Goal: Download file/media

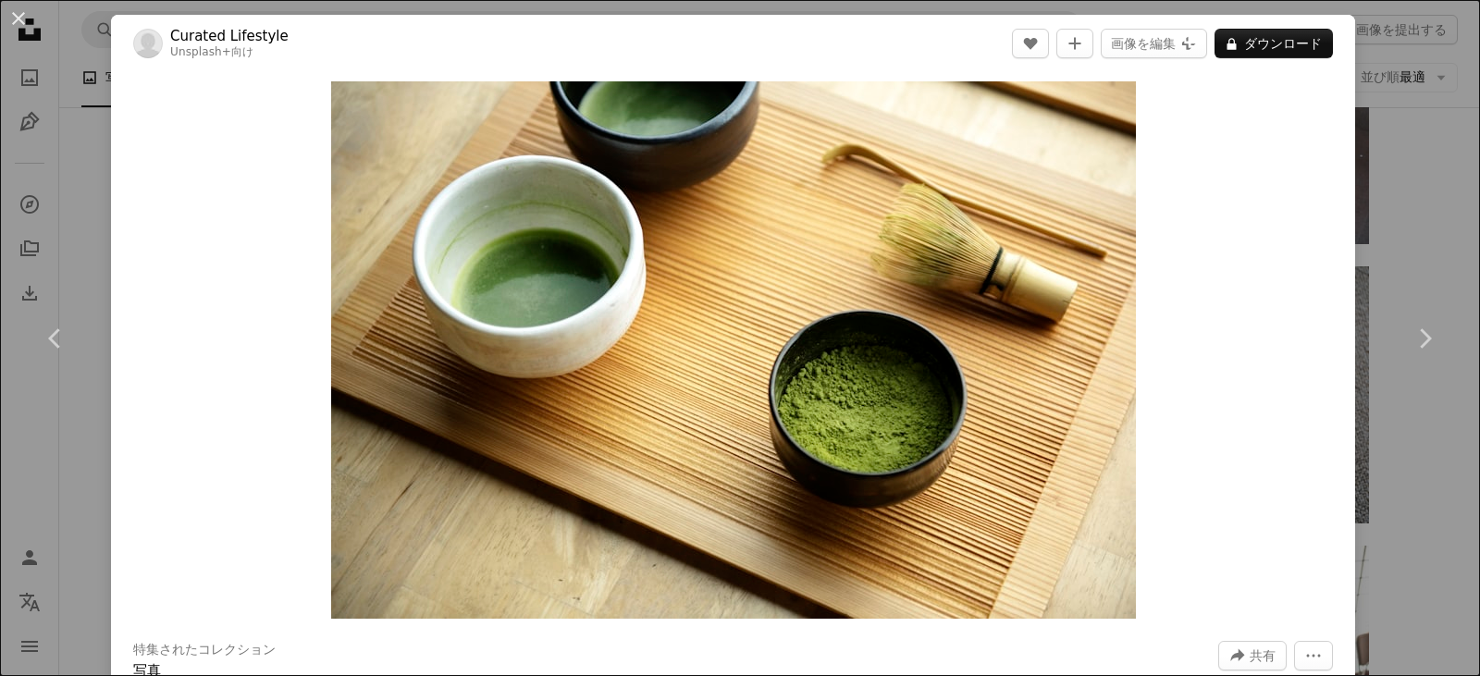
scroll to position [9097, 0]
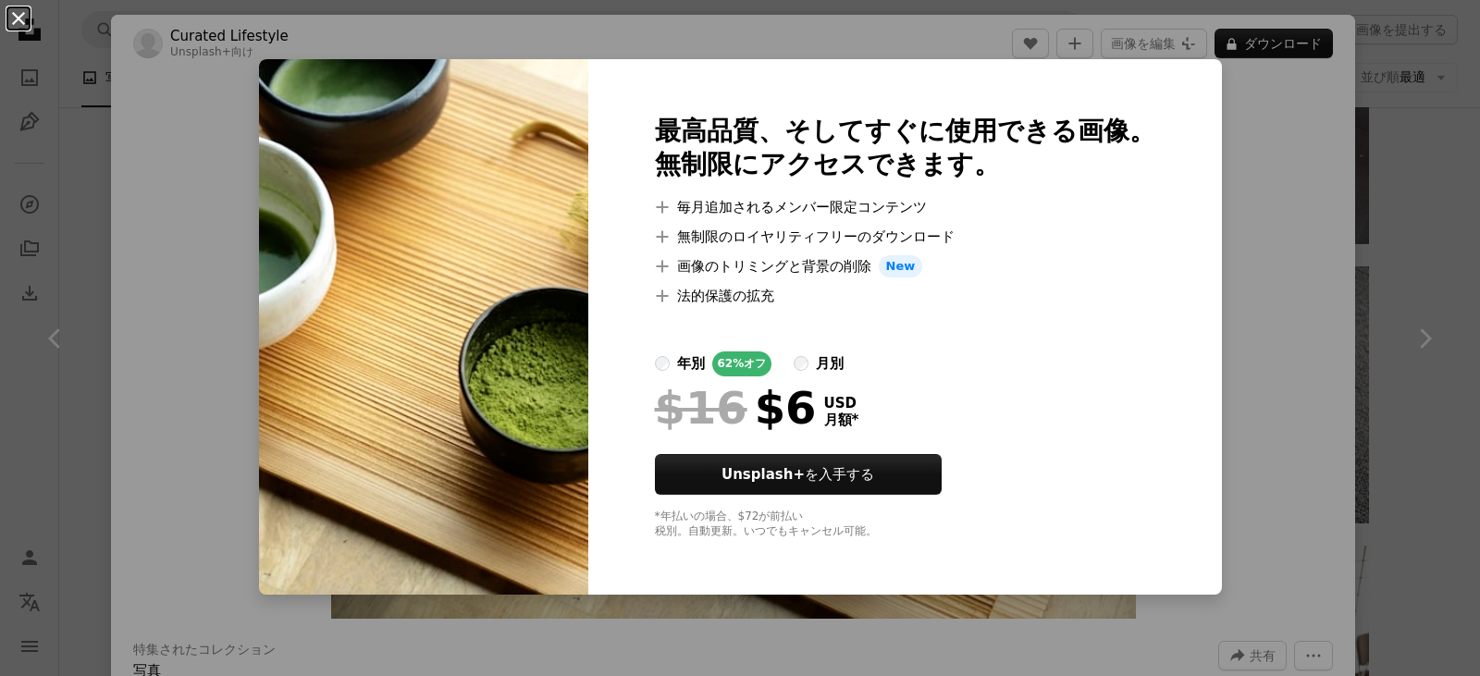
click at [19, 17] on button "An X shape" at bounding box center [18, 18] width 22 height 22
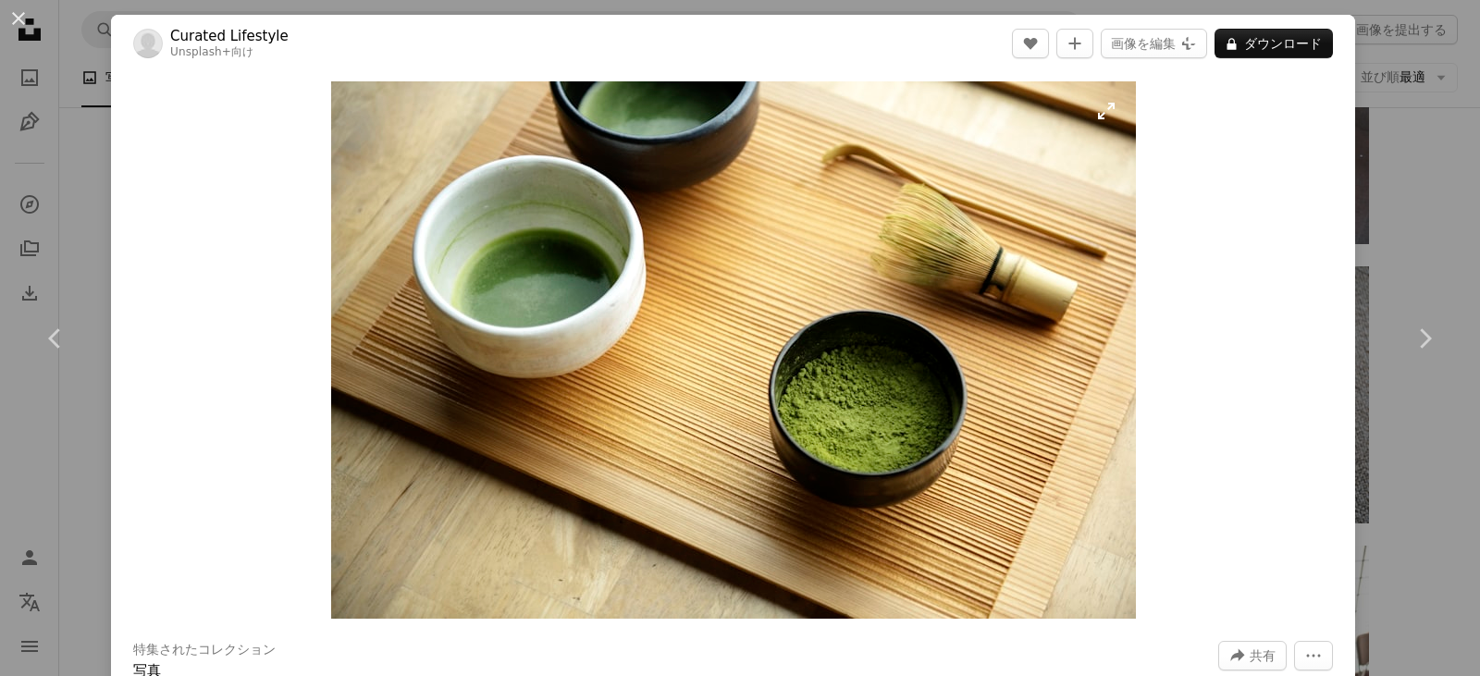
click at [899, 296] on img "この画像でズームインする" at bounding box center [733, 350] width 805 height 538
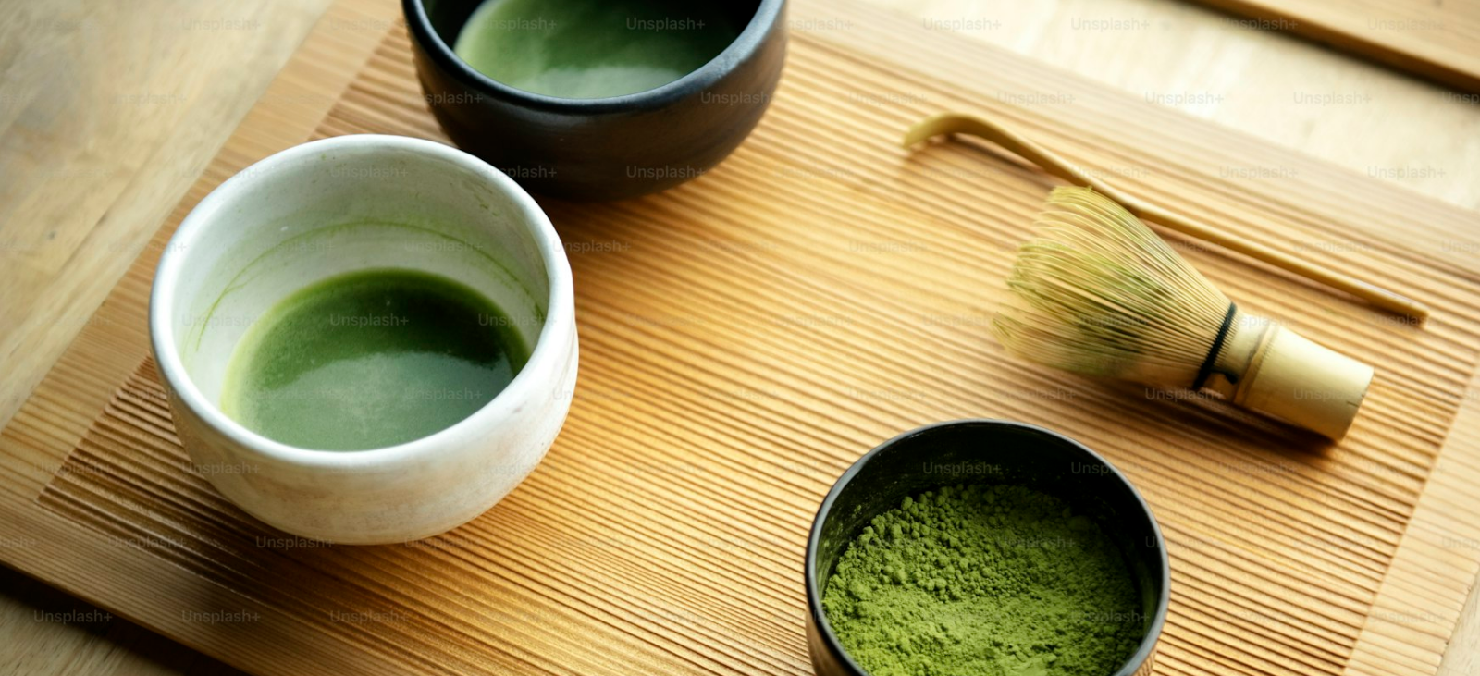
scroll to position [148, 0]
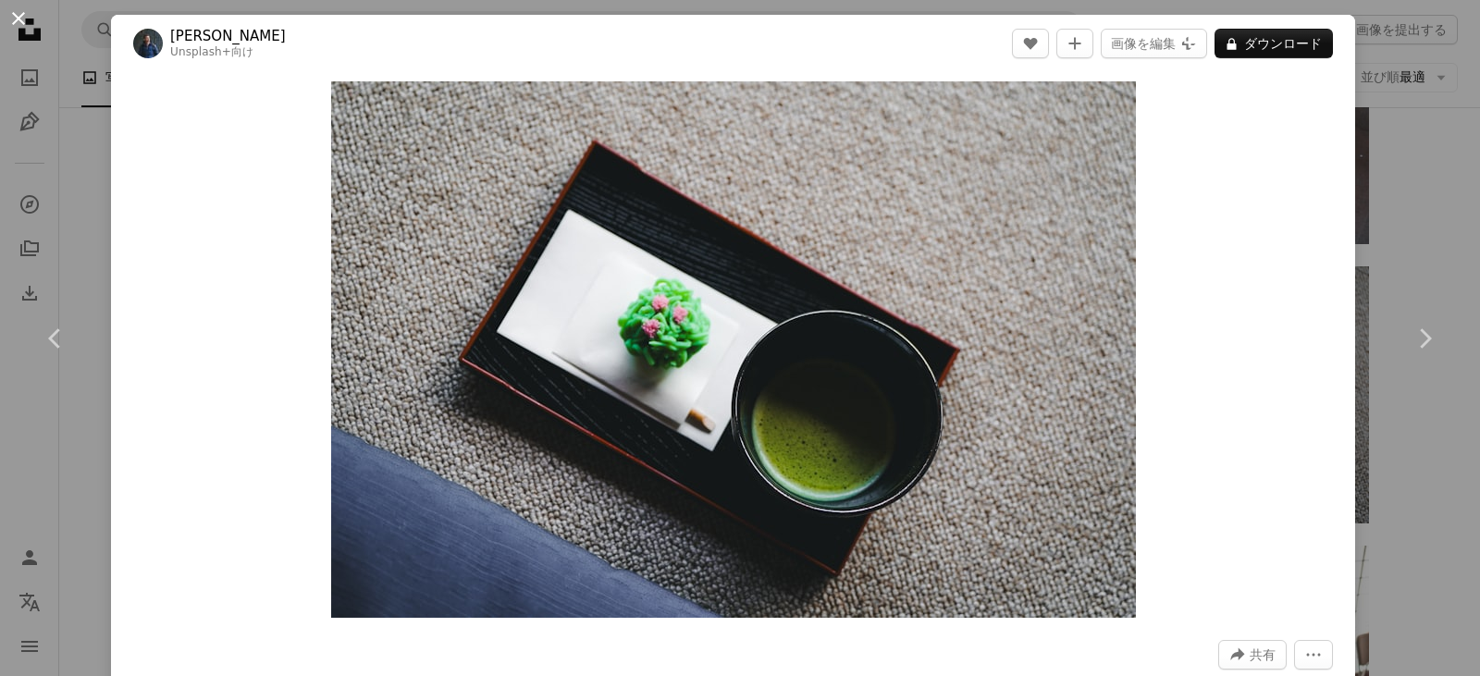
click at [12, 14] on button "An X shape" at bounding box center [18, 18] width 22 height 22
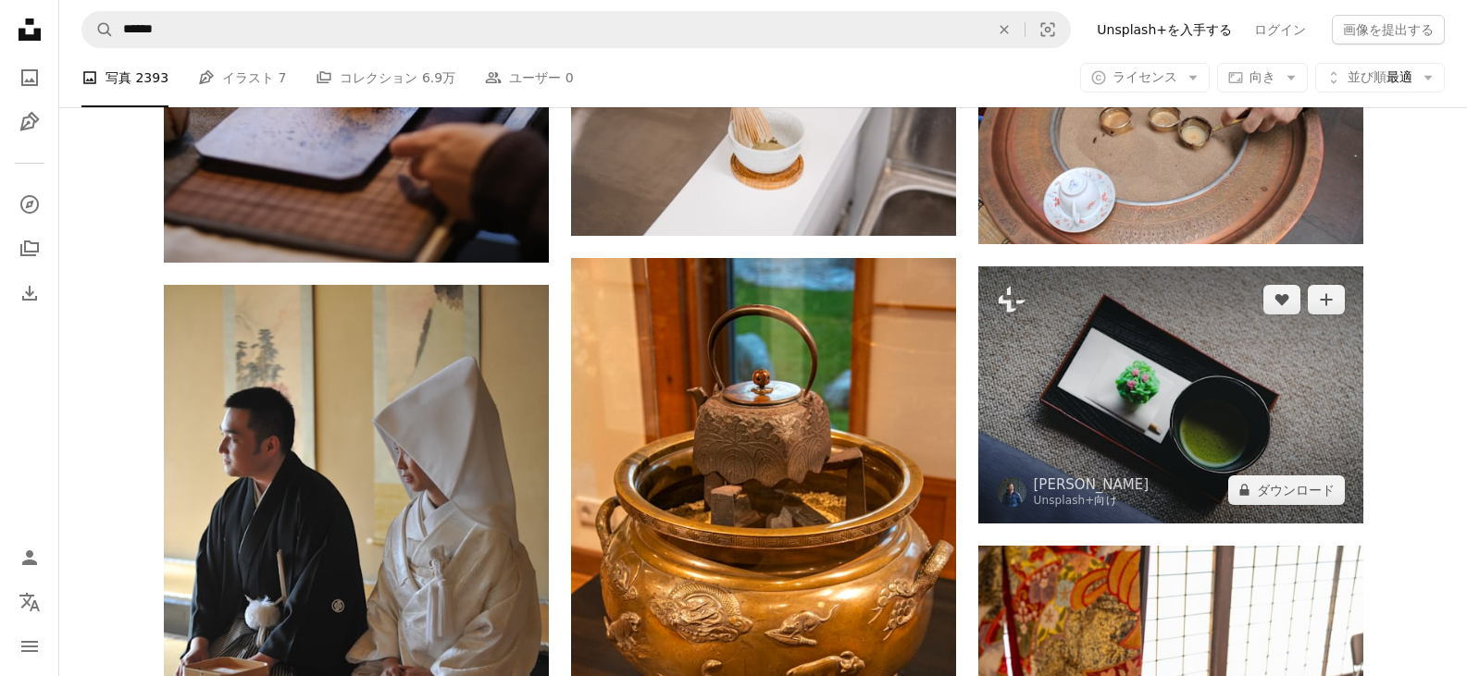
click at [1016, 397] on img at bounding box center [1170, 394] width 385 height 256
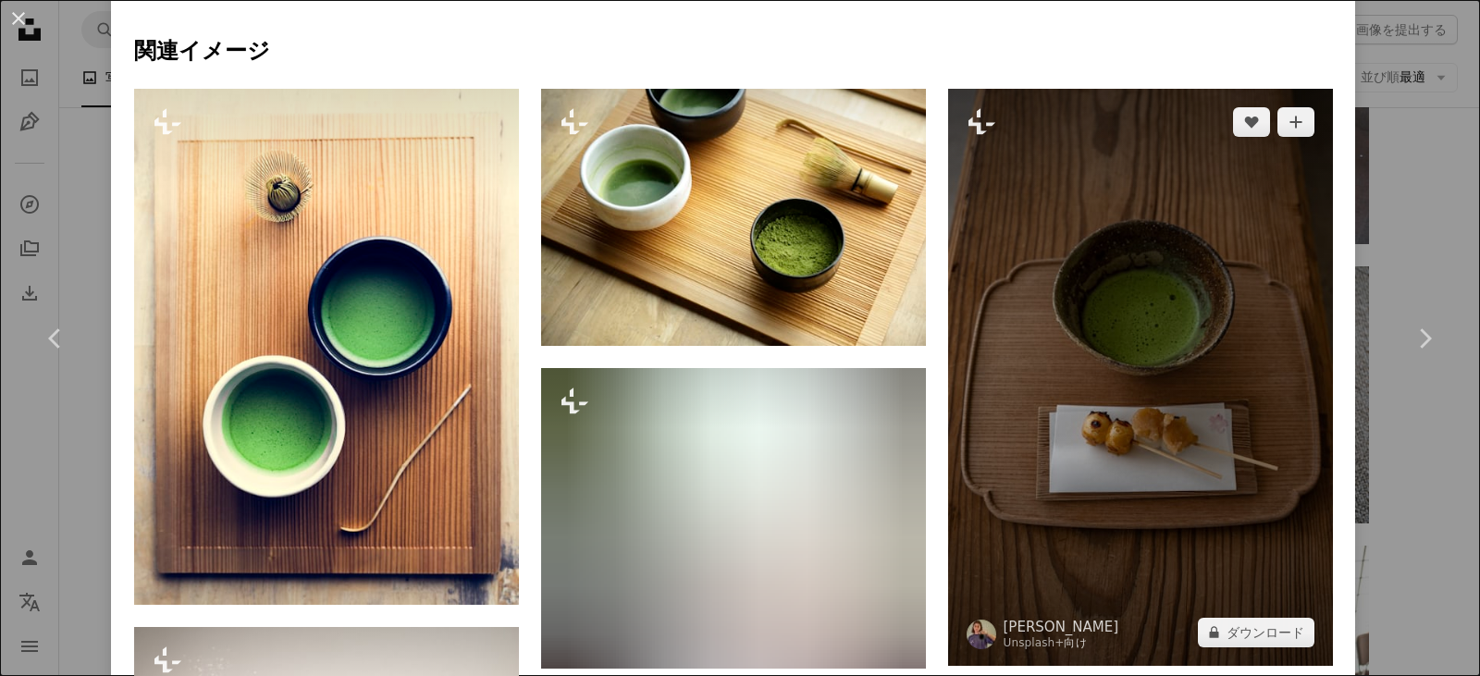
scroll to position [876, 0]
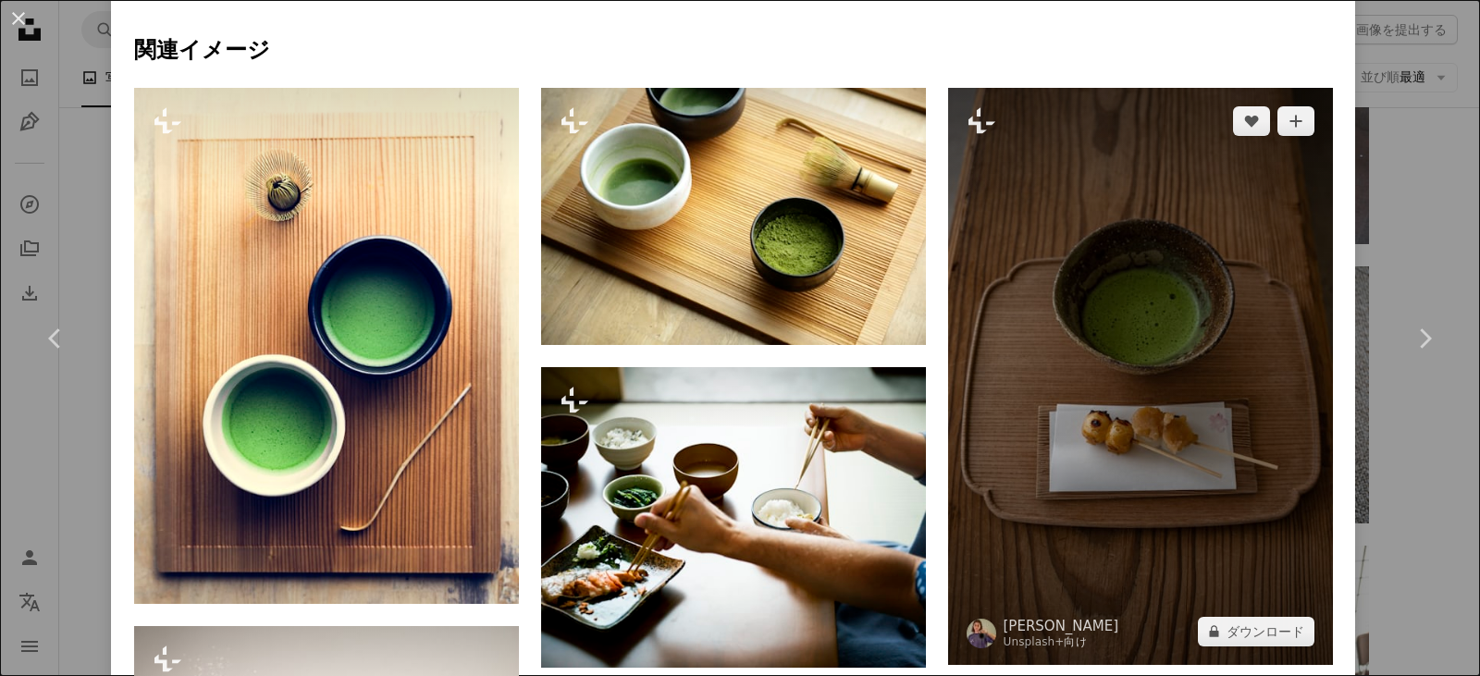
click at [1107, 294] on img at bounding box center [1140, 376] width 385 height 577
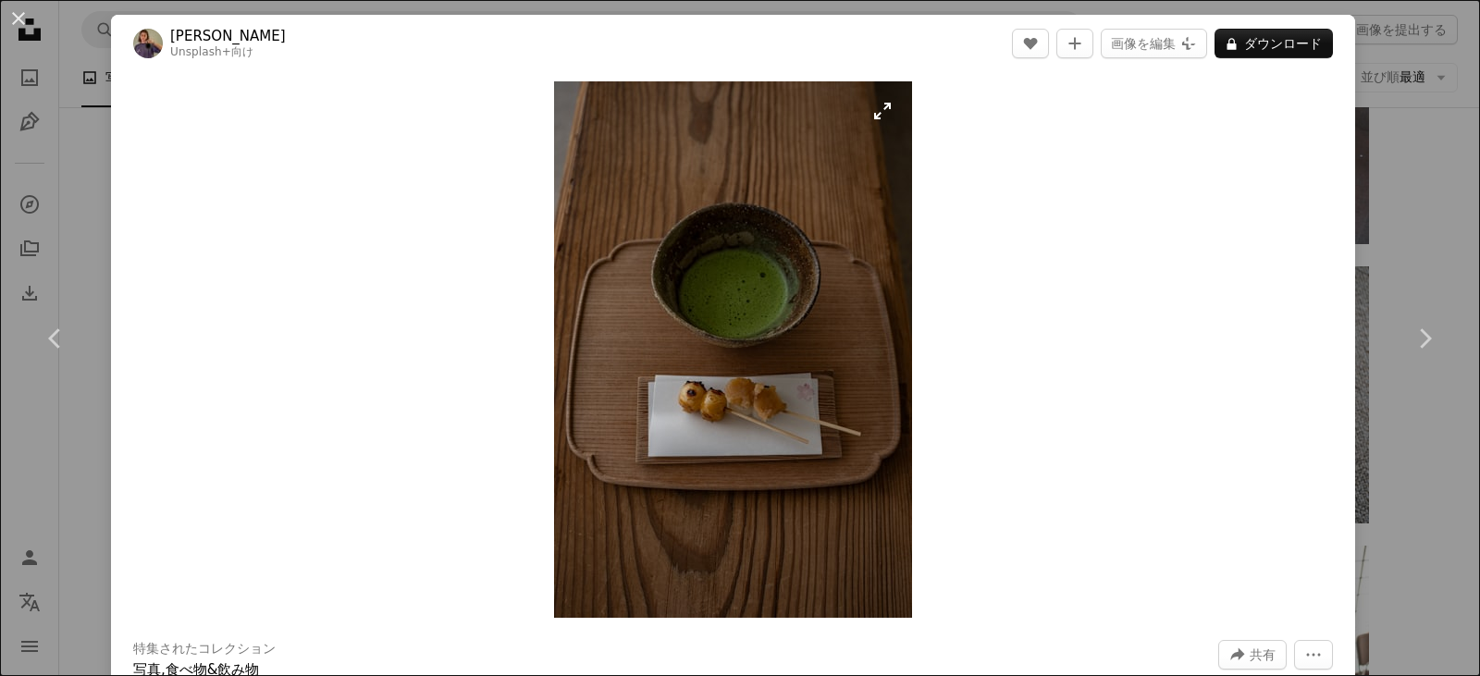
click at [736, 273] on img "この画像でズームインする" at bounding box center [733, 349] width 358 height 537
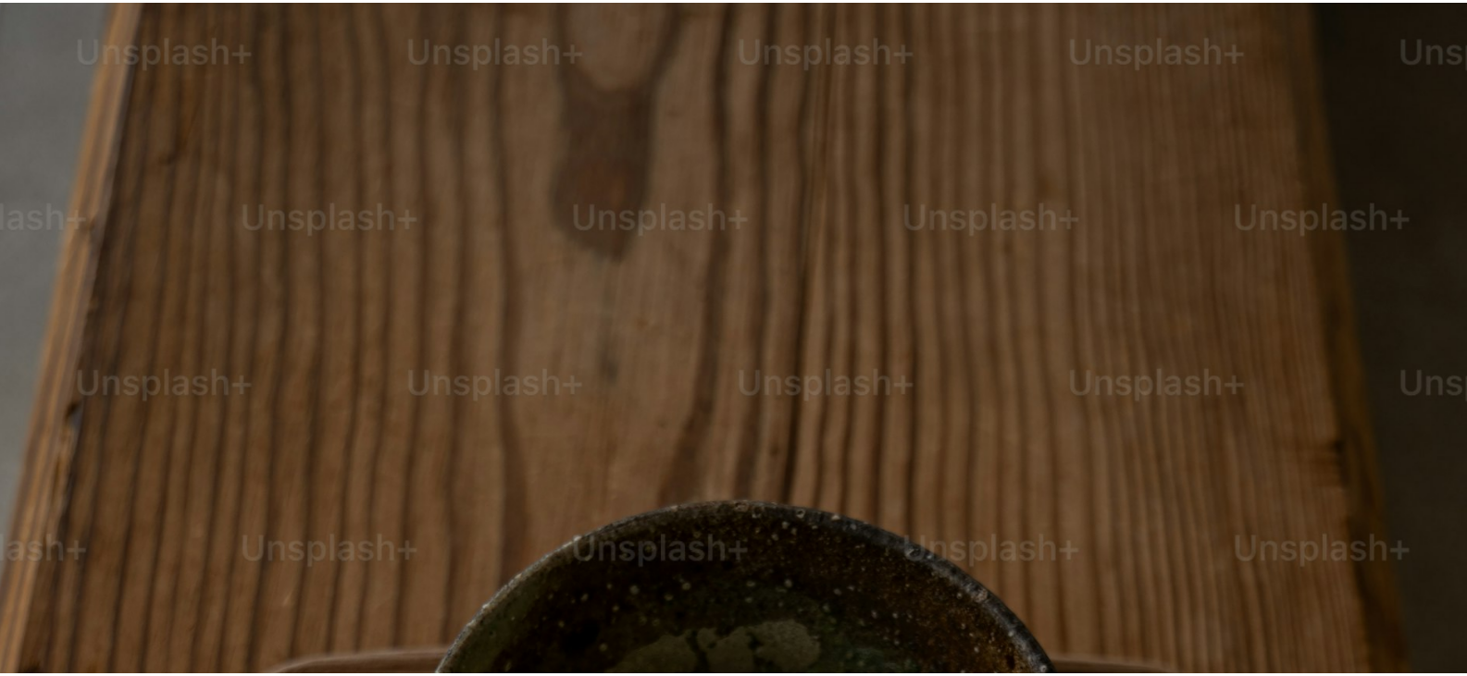
scroll to position [752, 0]
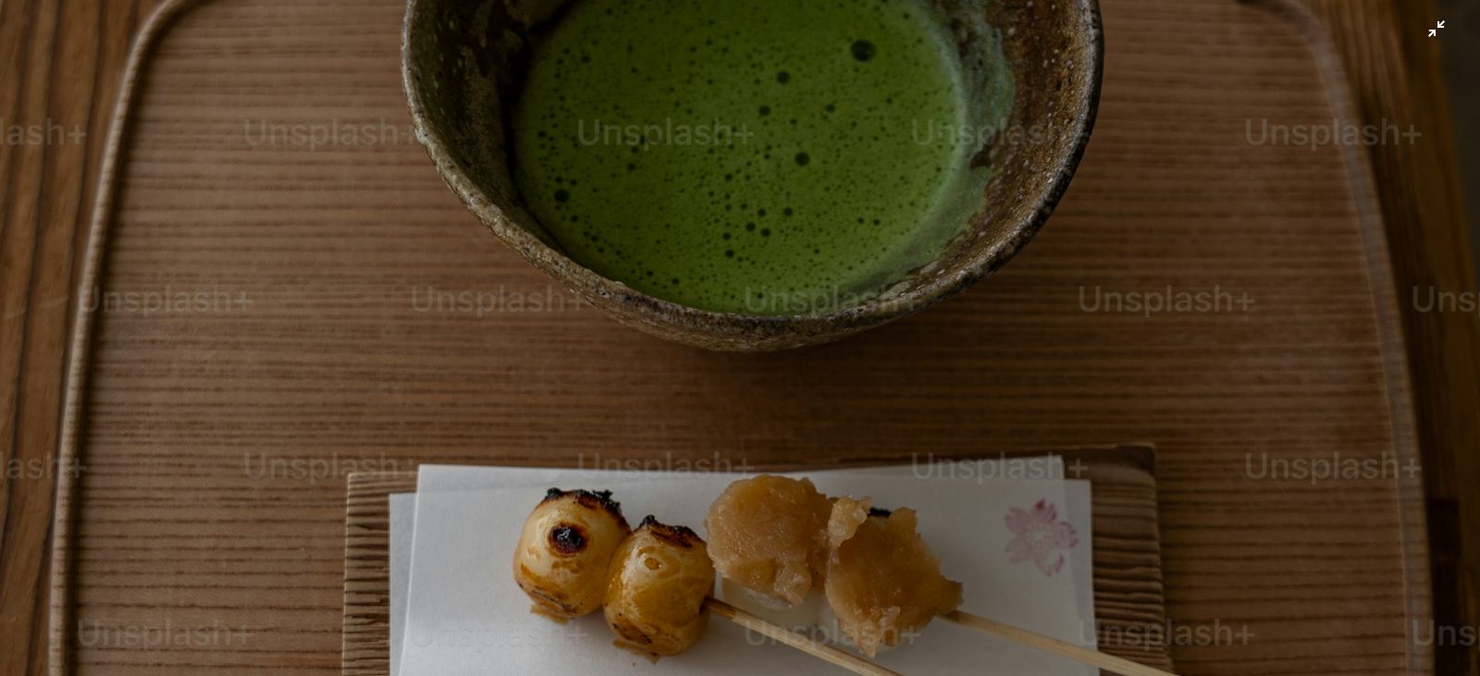
click at [1417, 32] on img "この画像でズームアウトする" at bounding box center [740, 358] width 1482 height 2223
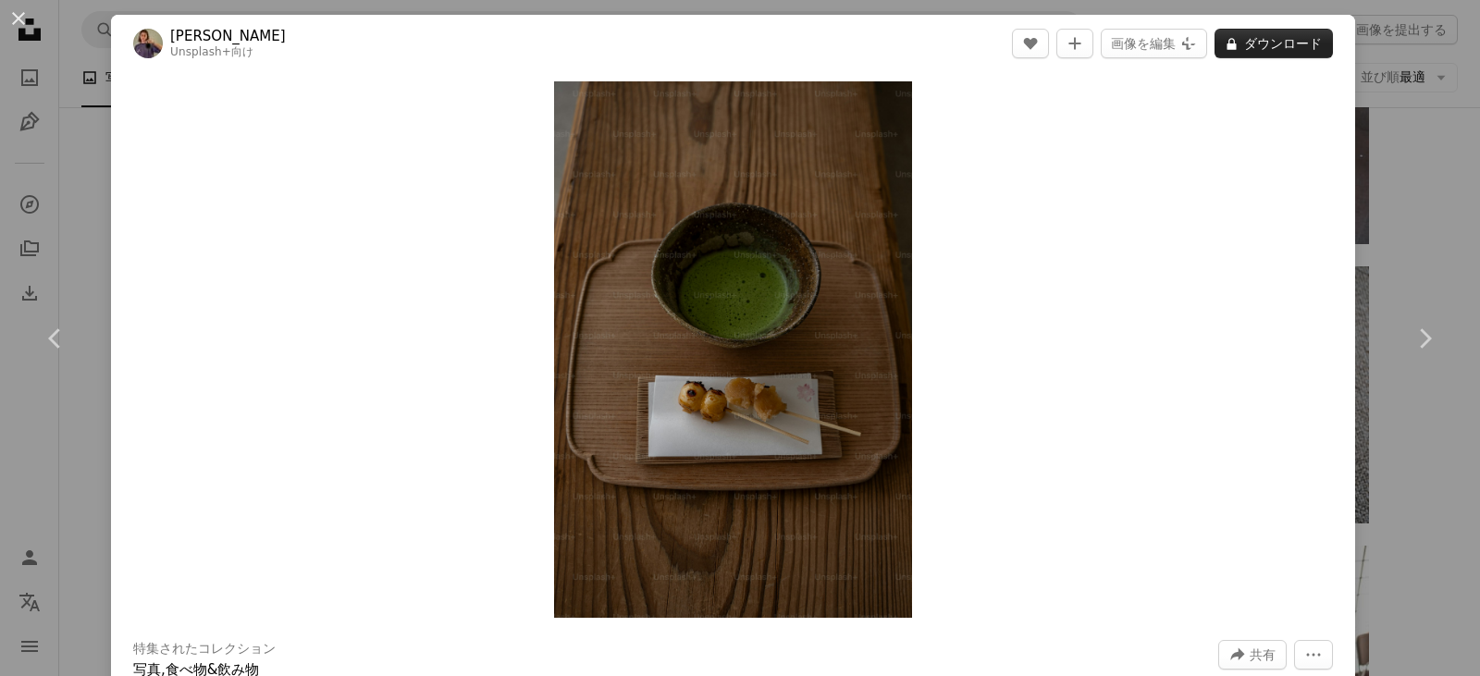
click at [1266, 35] on button "A lock ダウンロード" at bounding box center [1274, 44] width 118 height 30
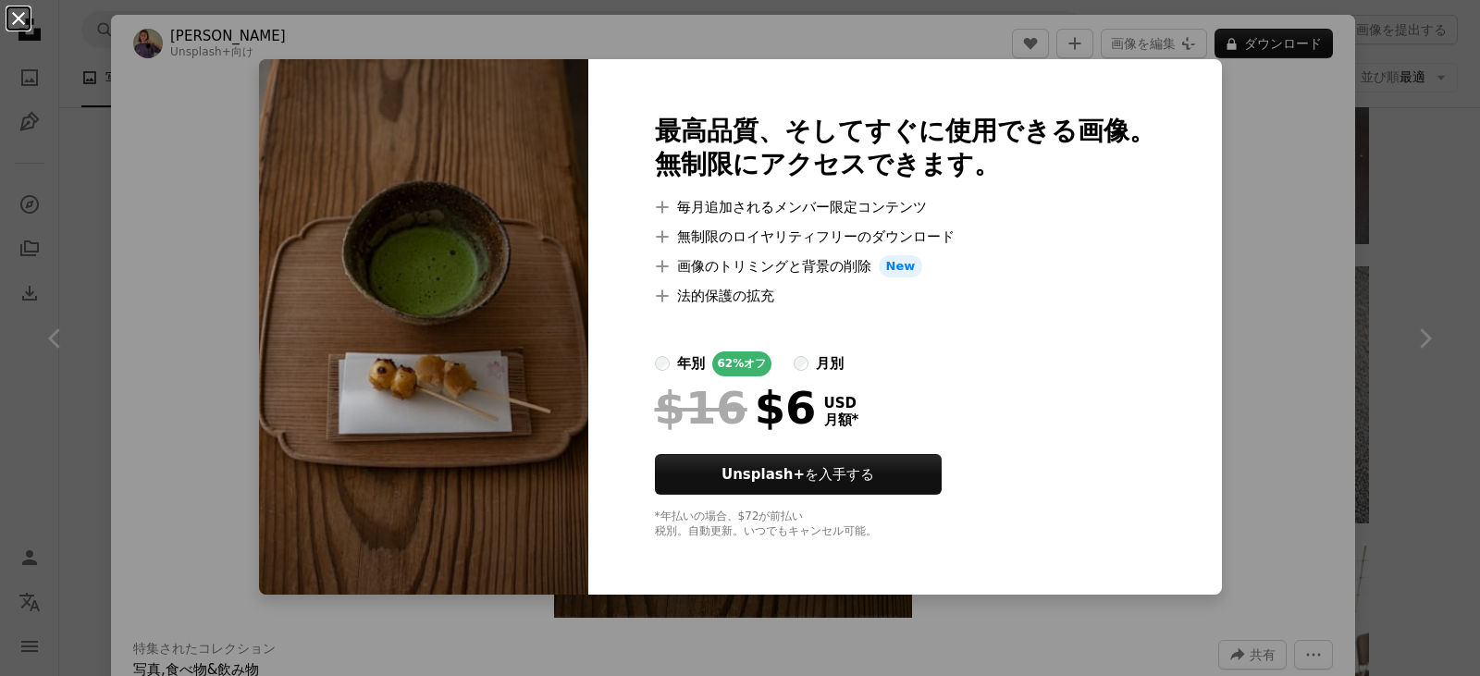
click at [12, 15] on button "An X shape" at bounding box center [18, 18] width 22 height 22
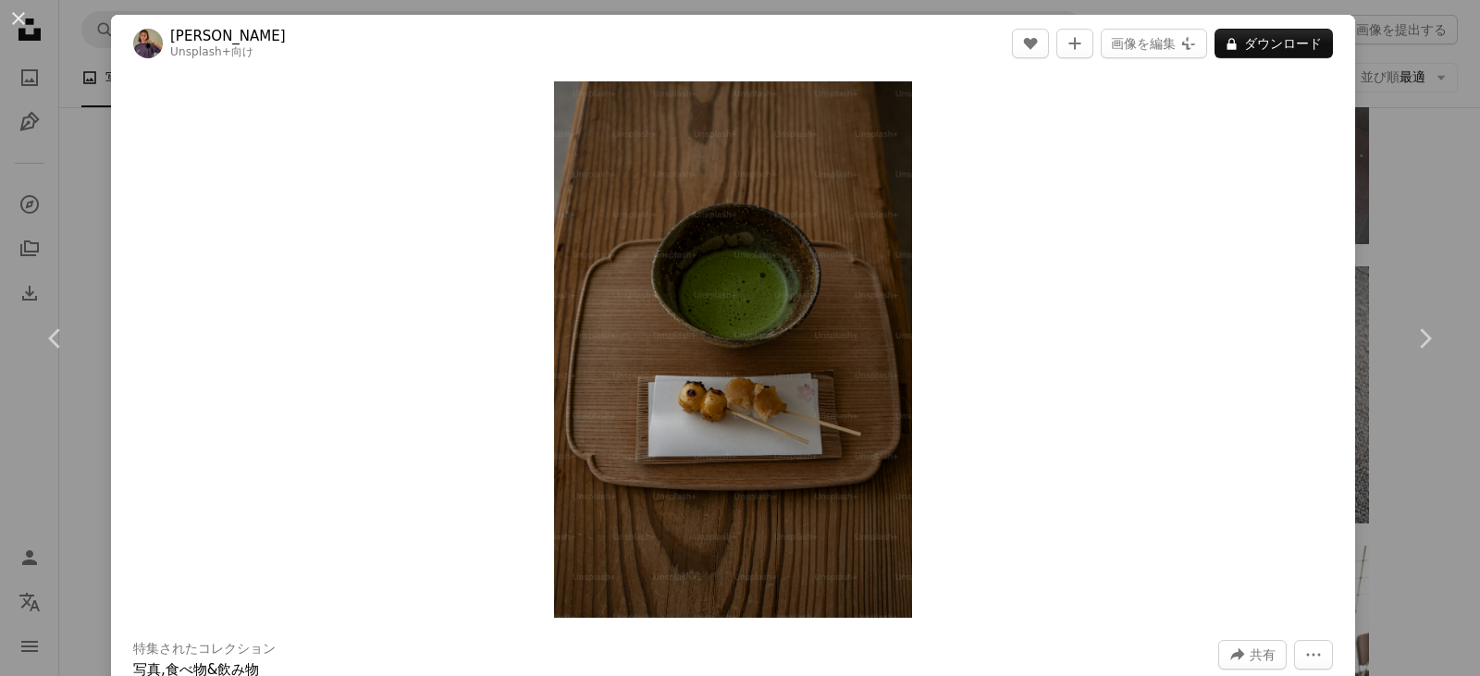
click at [12, 15] on button "An X shape" at bounding box center [18, 18] width 22 height 22
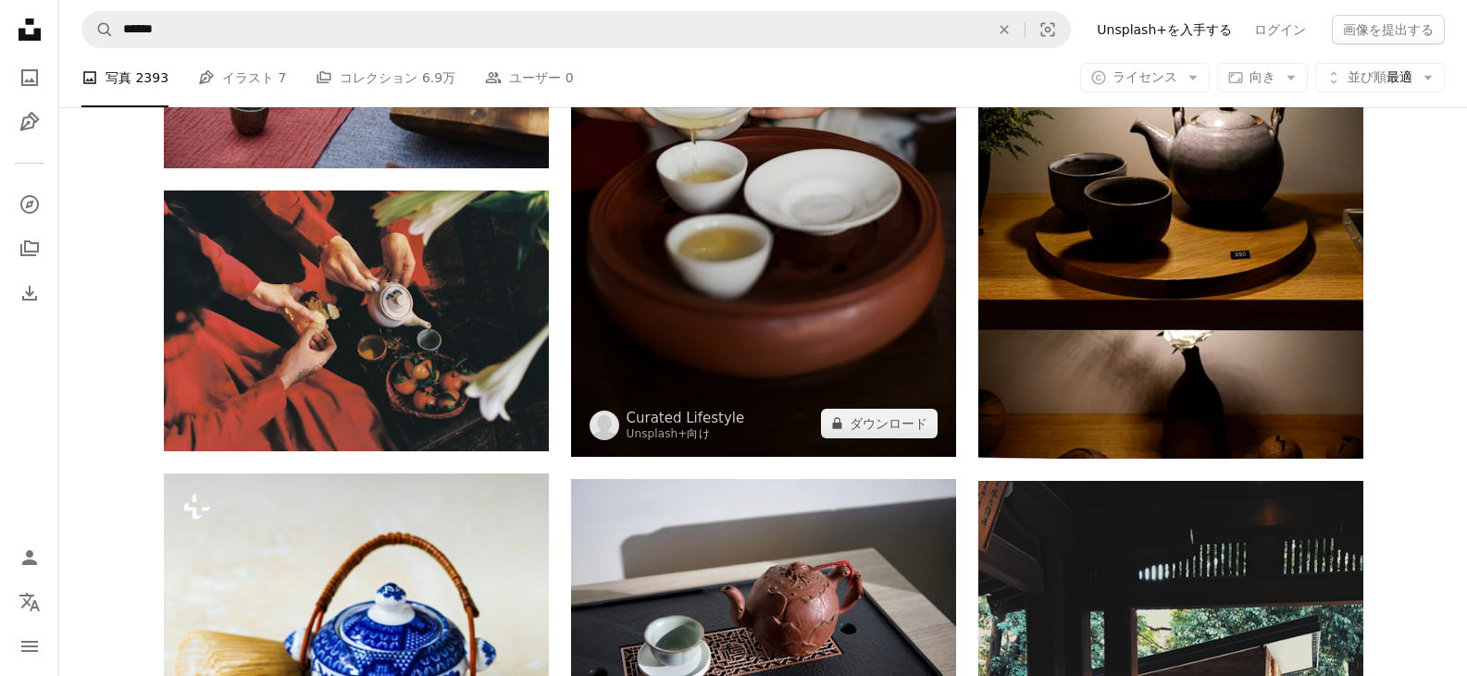
scroll to position [727, 0]
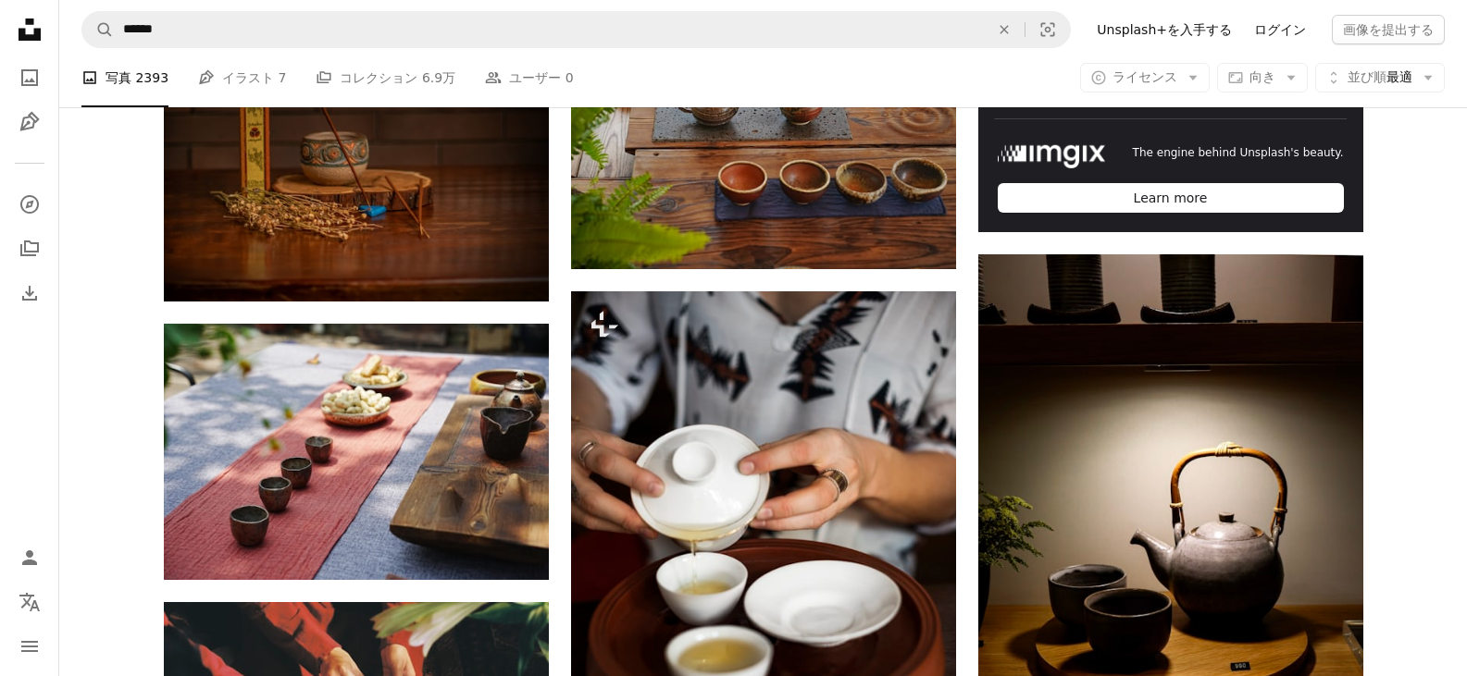
click at [1279, 31] on link "ログイン" at bounding box center [1280, 30] width 74 height 30
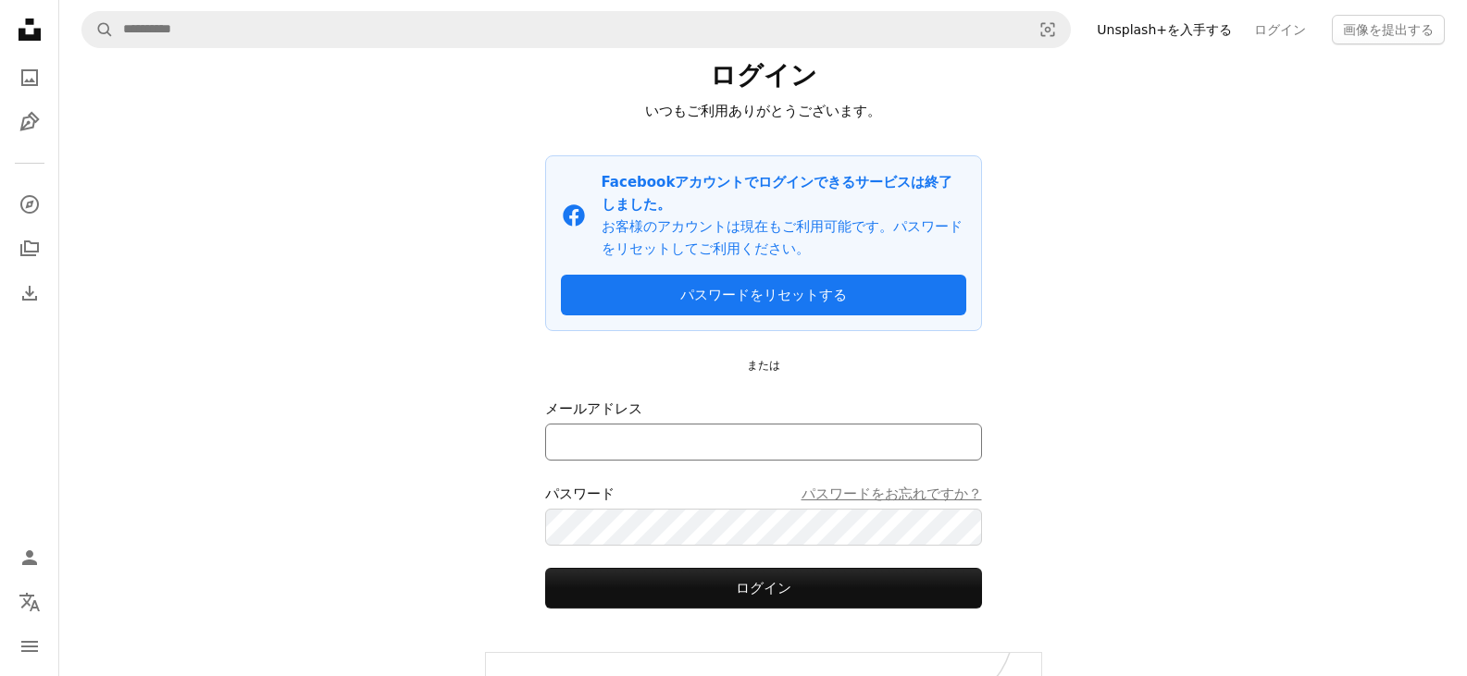
scroll to position [95, 0]
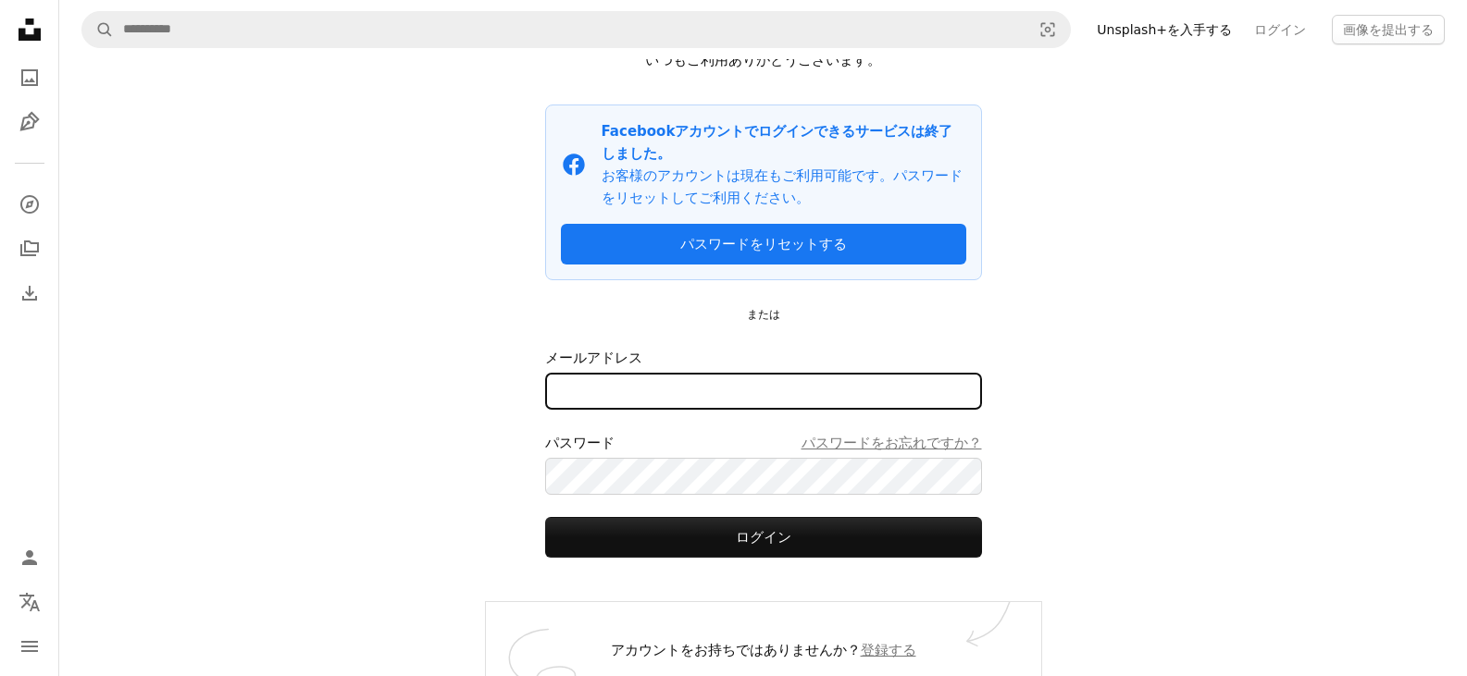
click at [659, 373] on input "メールアドレス" at bounding box center [763, 391] width 437 height 37
type input "**********"
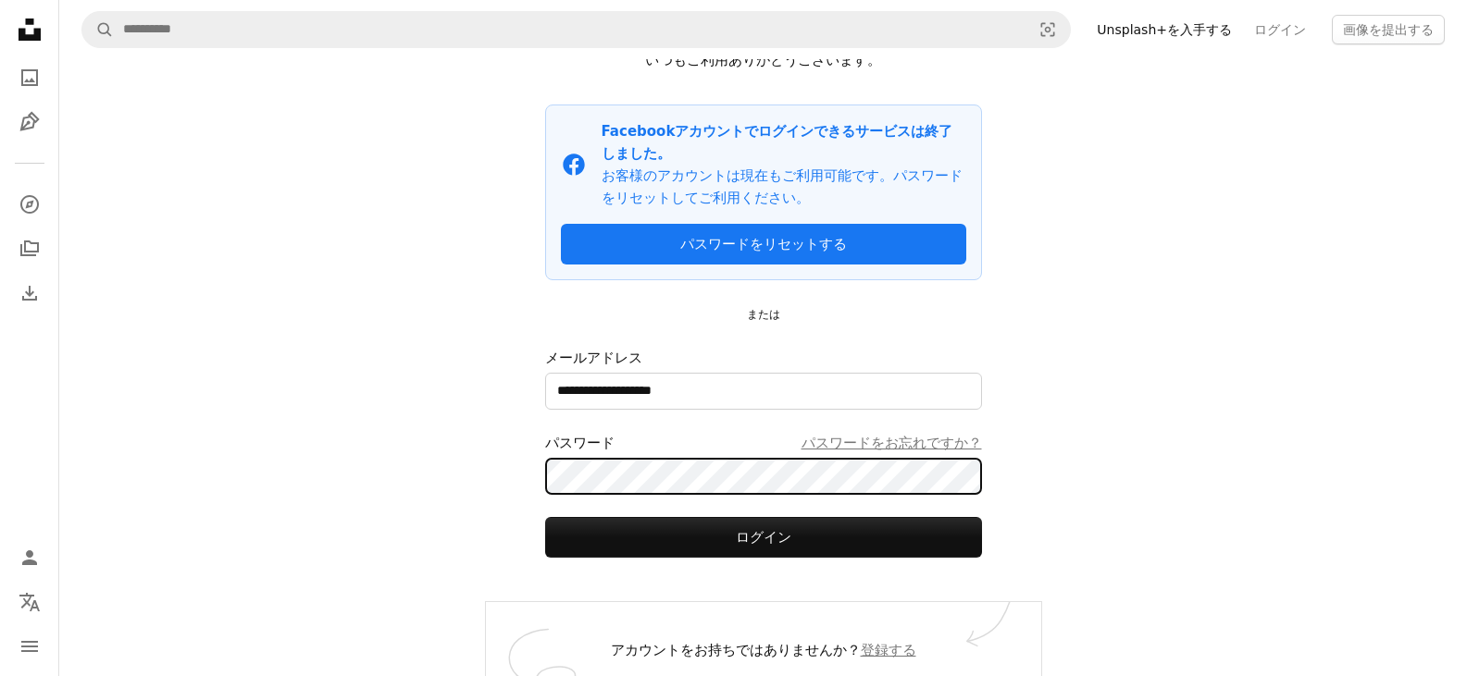
click at [545, 517] on button "ログイン" at bounding box center [763, 537] width 437 height 41
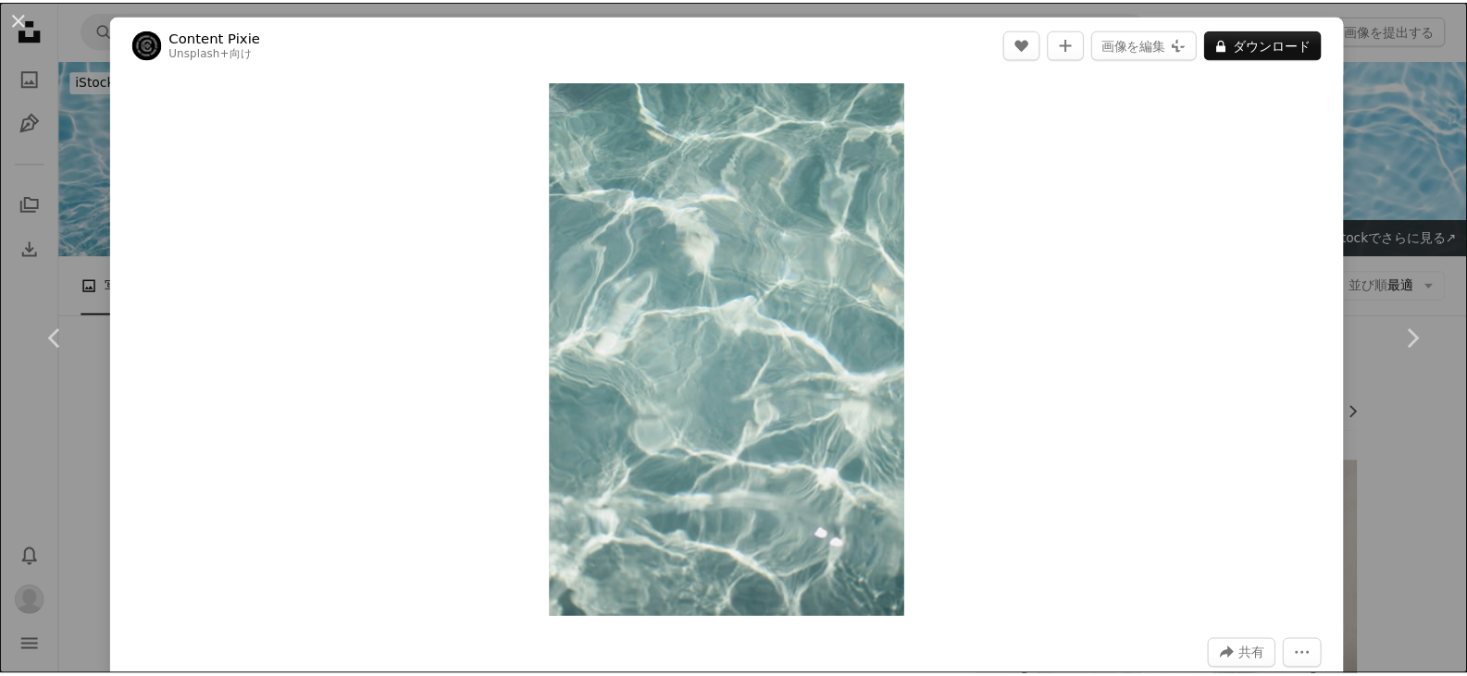
scroll to position [5644, 0]
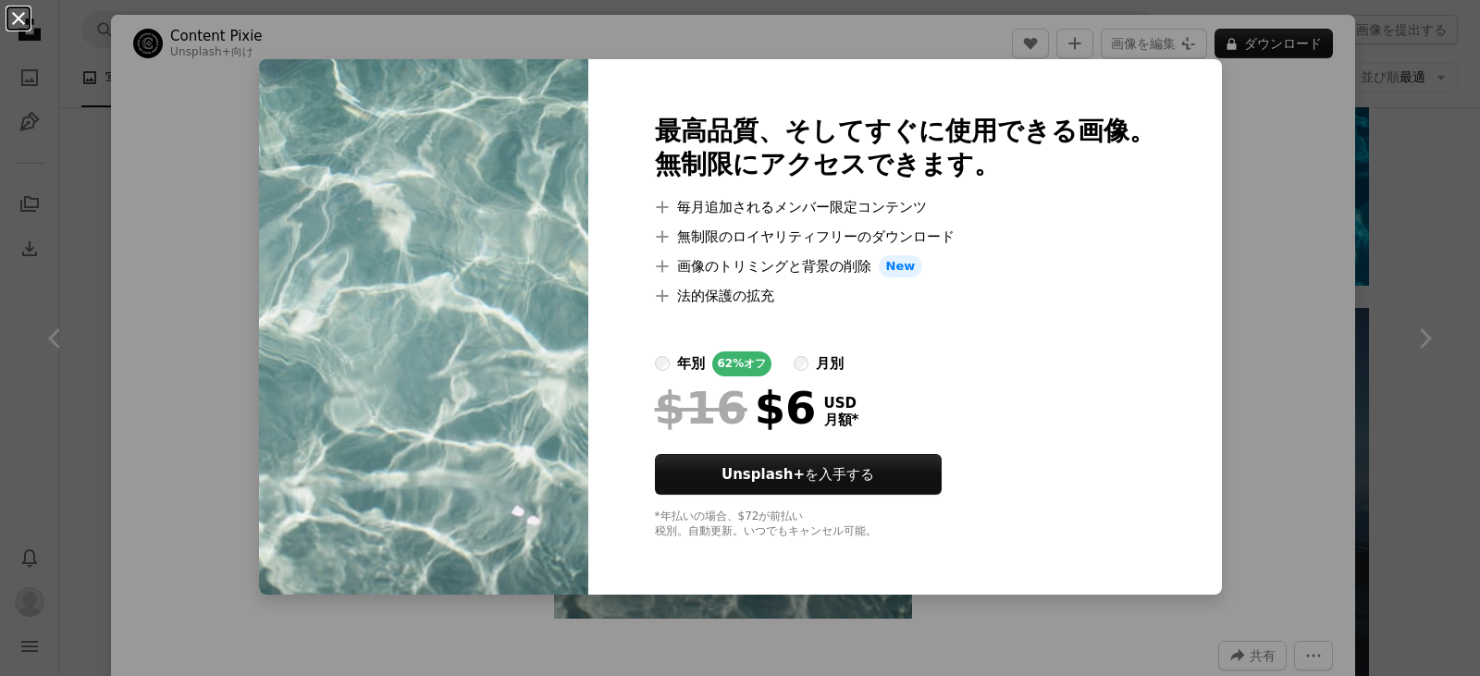
click at [17, 16] on button "An X shape" at bounding box center [18, 18] width 22 height 22
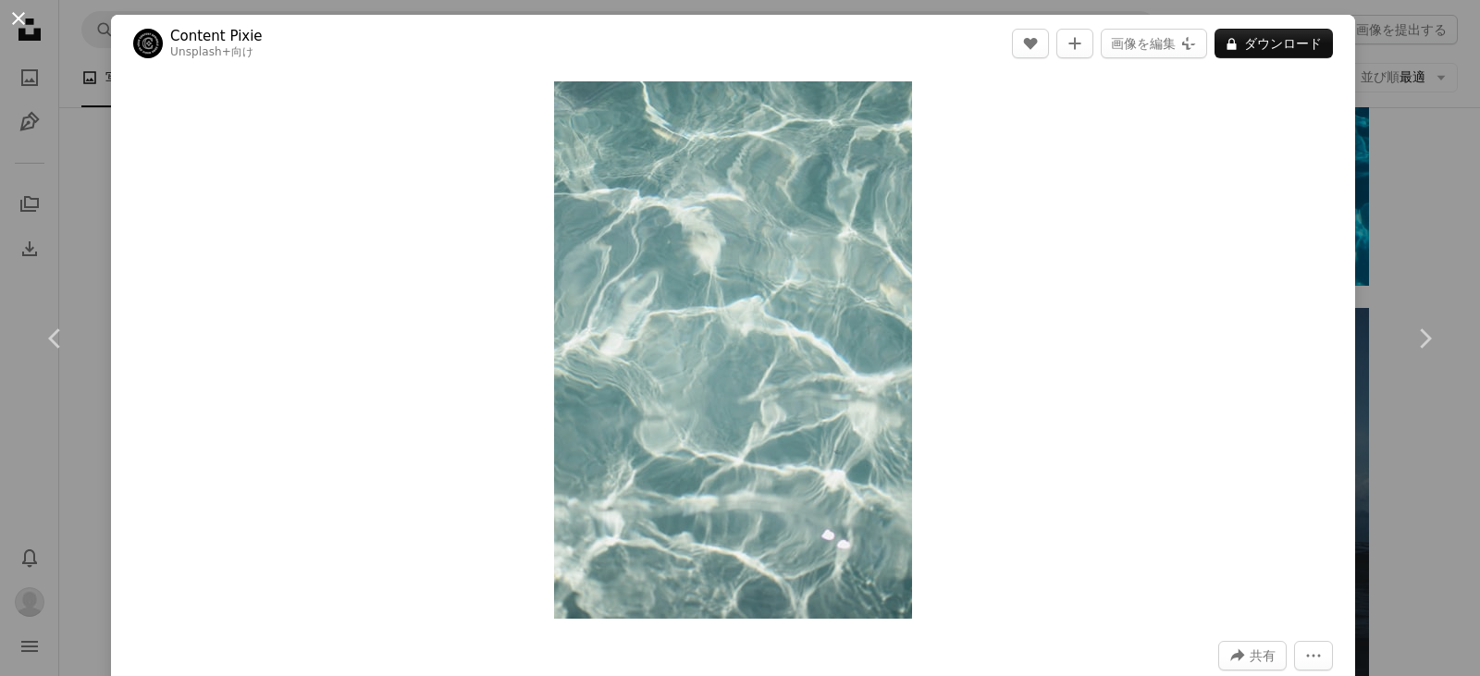
click at [20, 16] on button "An X shape" at bounding box center [18, 18] width 22 height 22
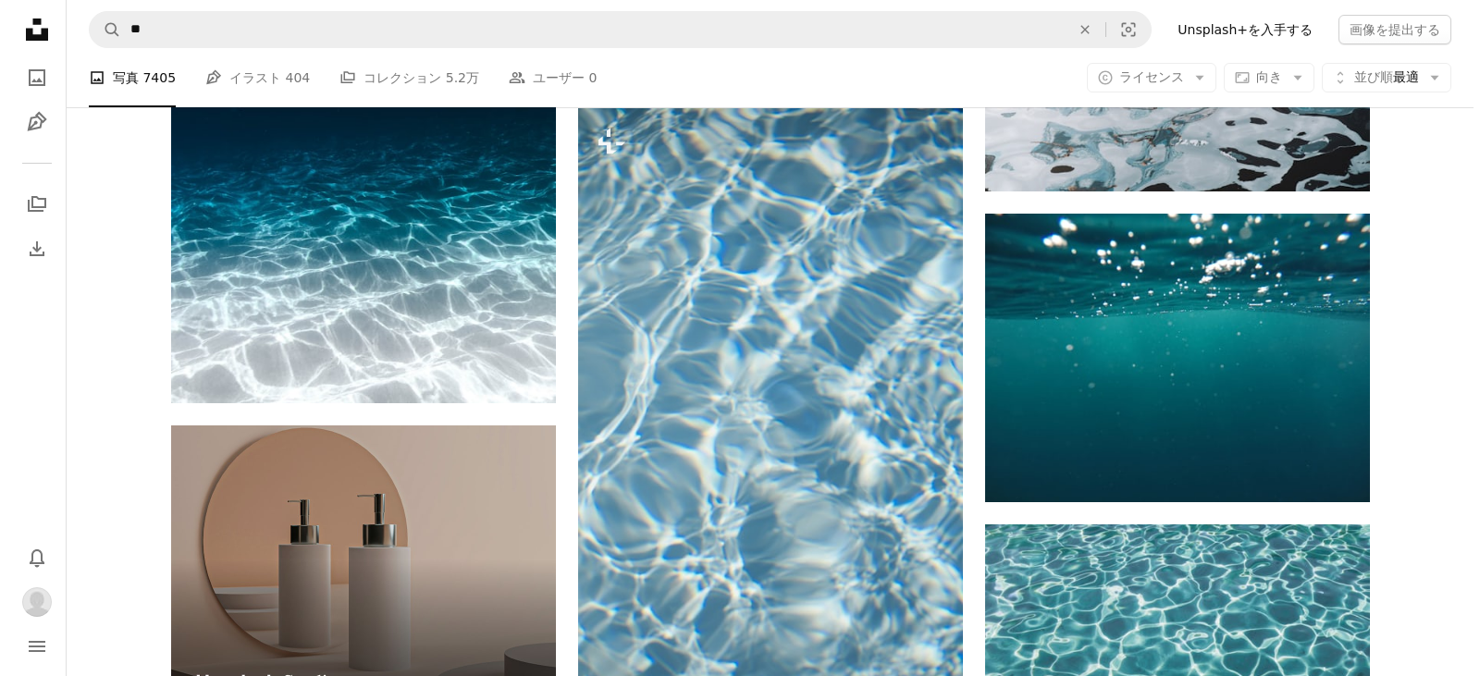
scroll to position [3479, 0]
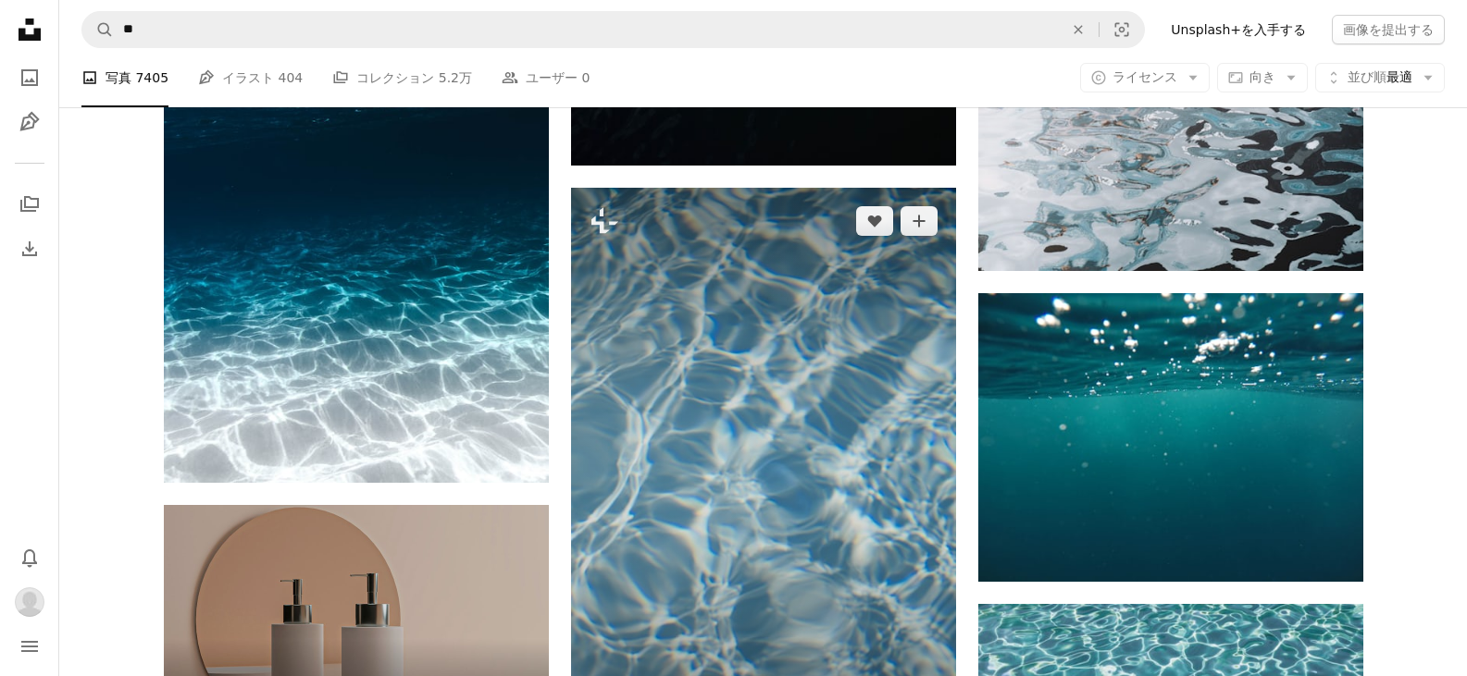
click at [756, 480] on img at bounding box center [763, 476] width 385 height 577
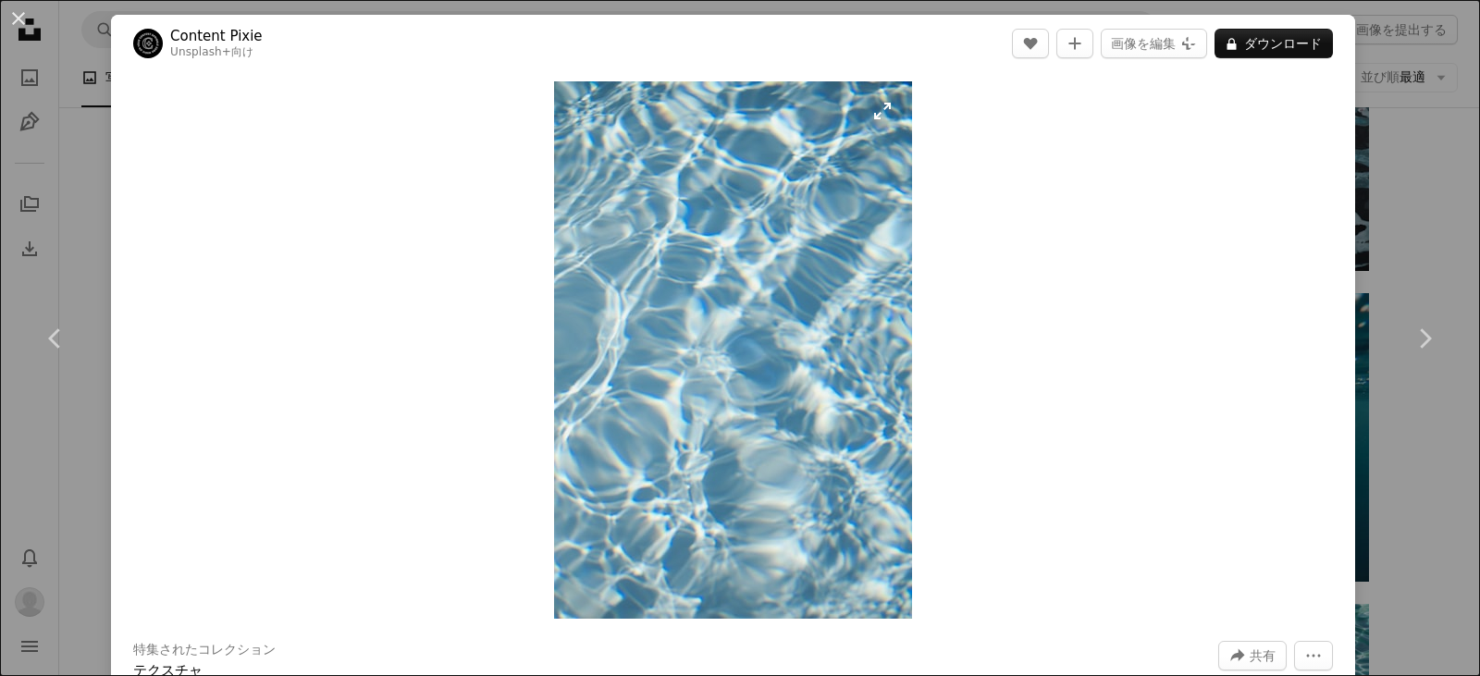
click at [786, 332] on img "この画像でズームインする" at bounding box center [733, 350] width 358 height 538
click at [885, 131] on img "この画像でズームインする" at bounding box center [733, 350] width 358 height 538
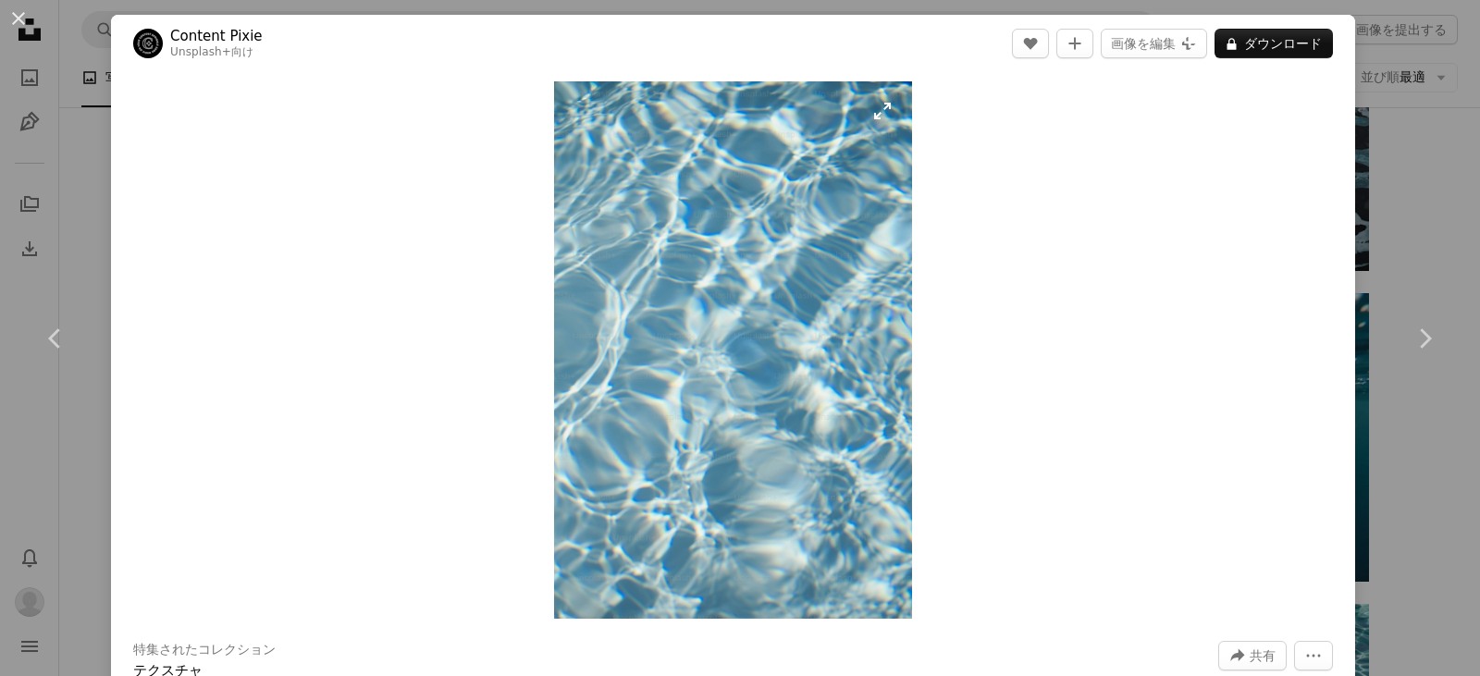
click at [885, 131] on img "この画像でズームインする" at bounding box center [733, 350] width 358 height 538
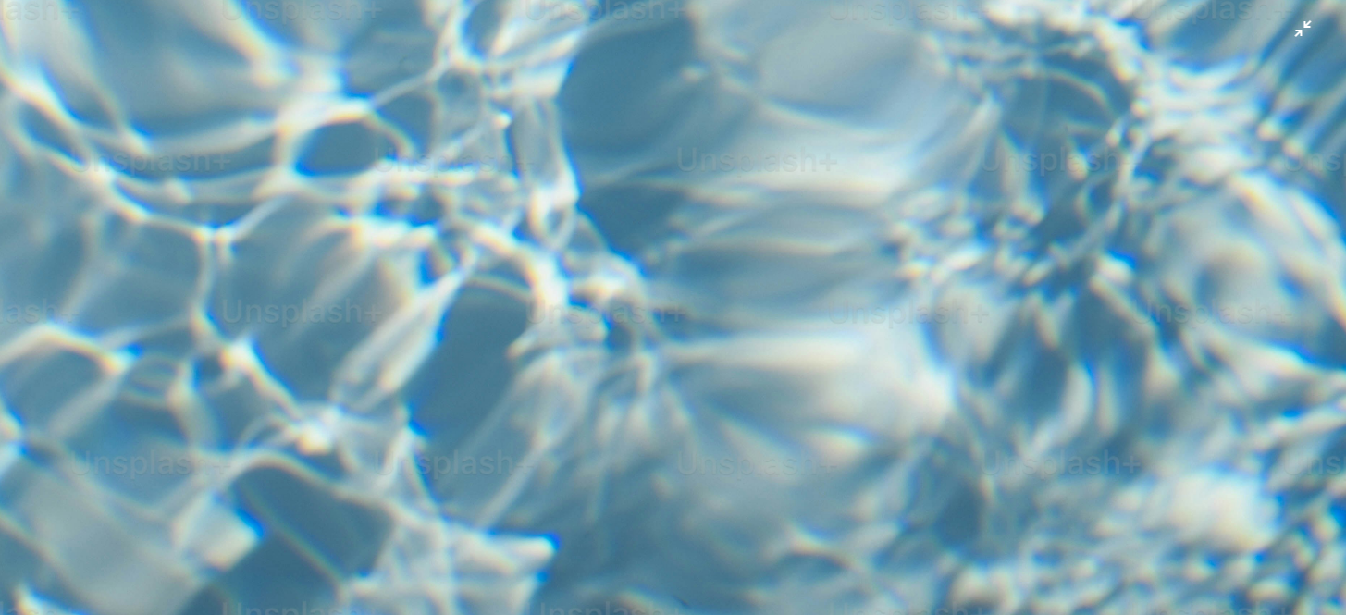
scroll to position [1368, 0]
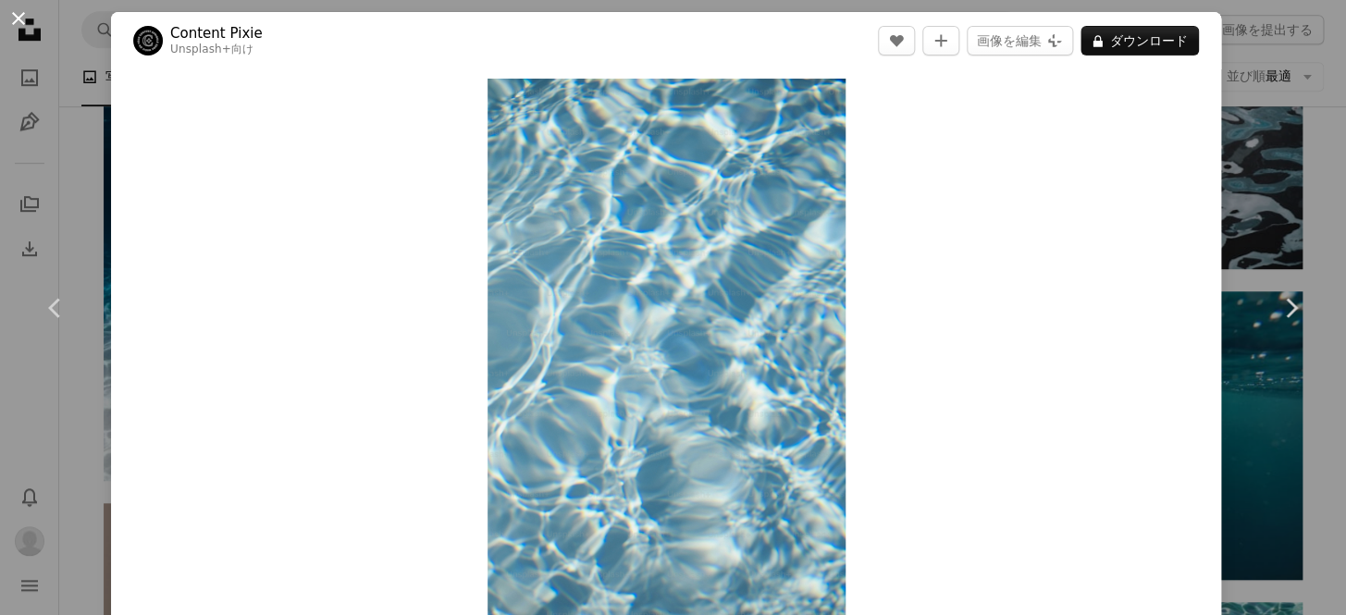
click at [12, 22] on button "An X shape" at bounding box center [18, 18] width 22 height 22
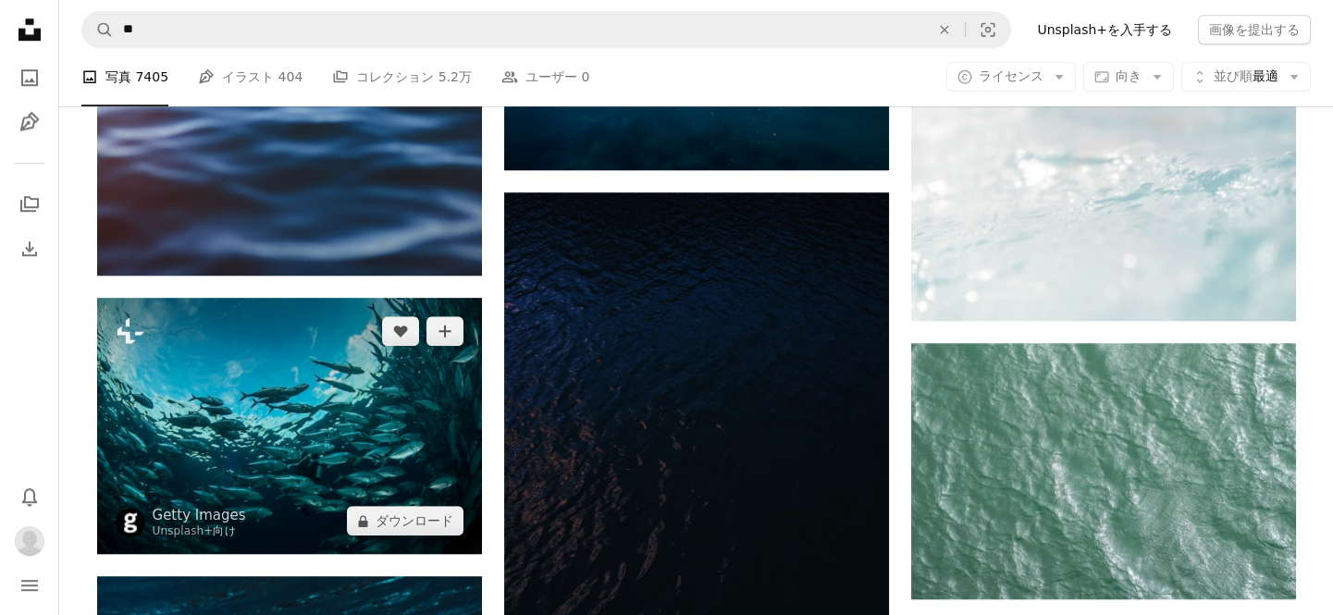
scroll to position [2859, 0]
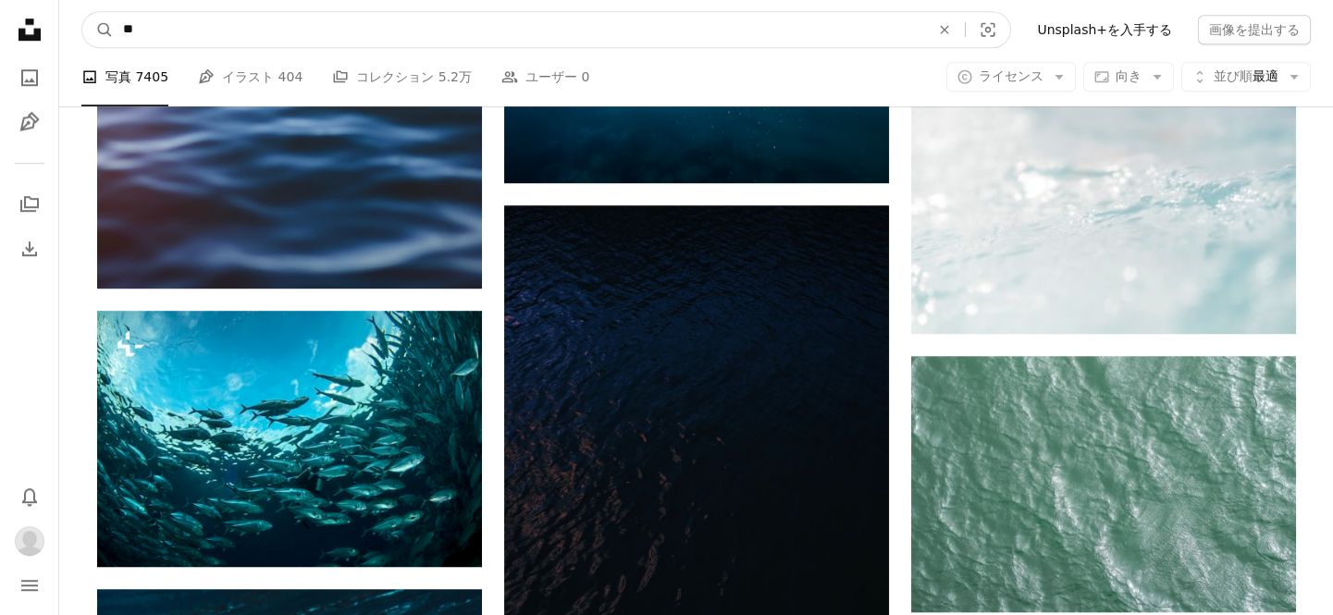
click at [220, 27] on input "**" at bounding box center [519, 29] width 811 height 35
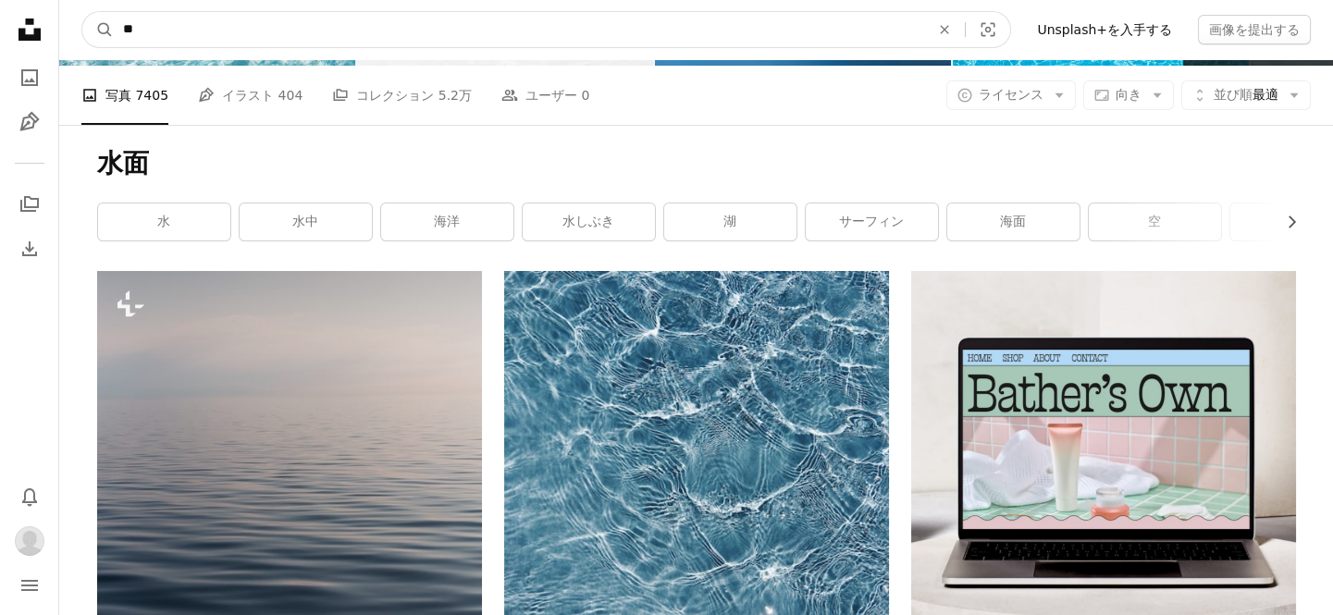
scroll to position [0, 0]
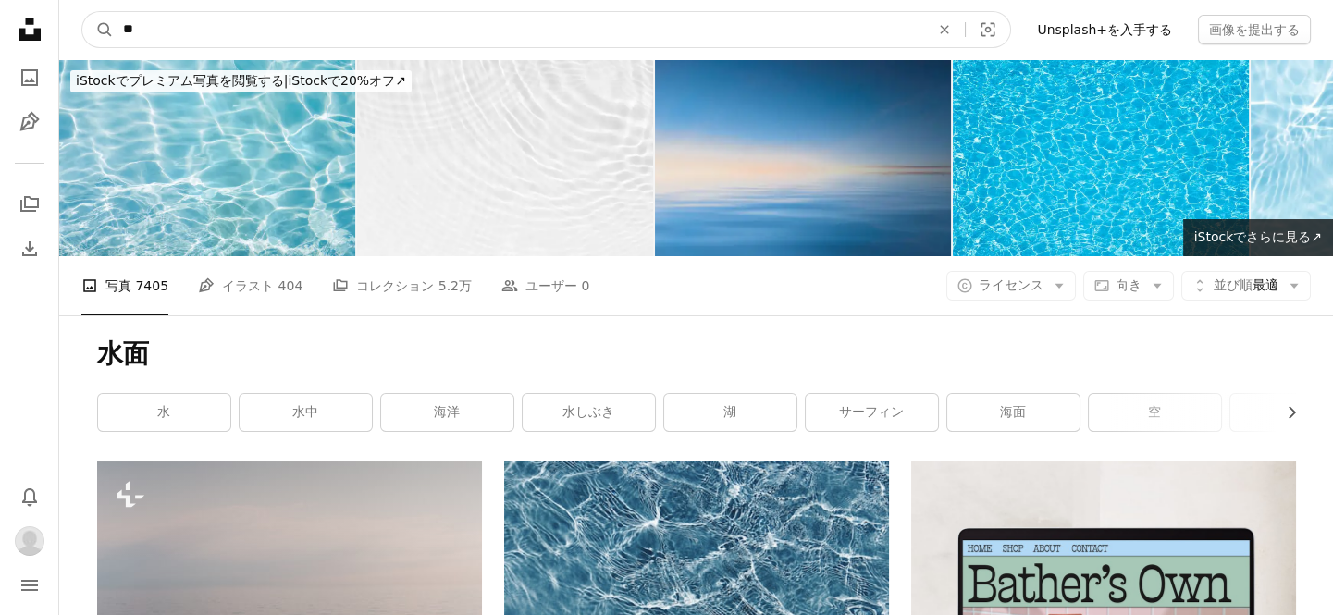
type input "*"
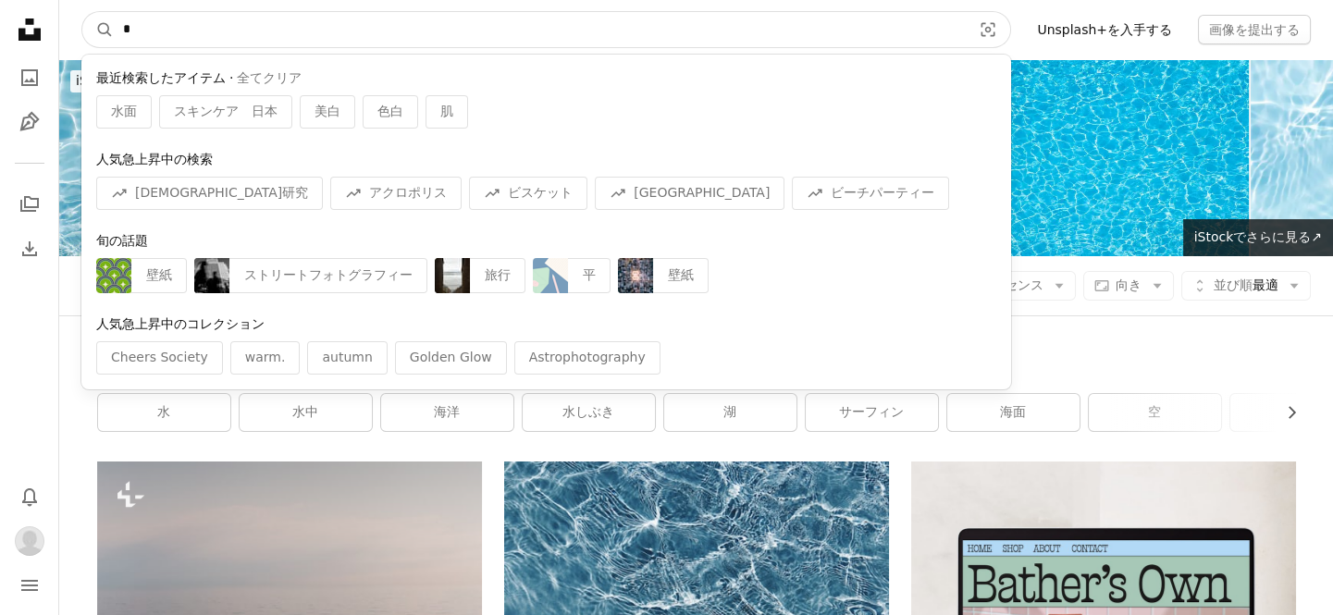
type input "*"
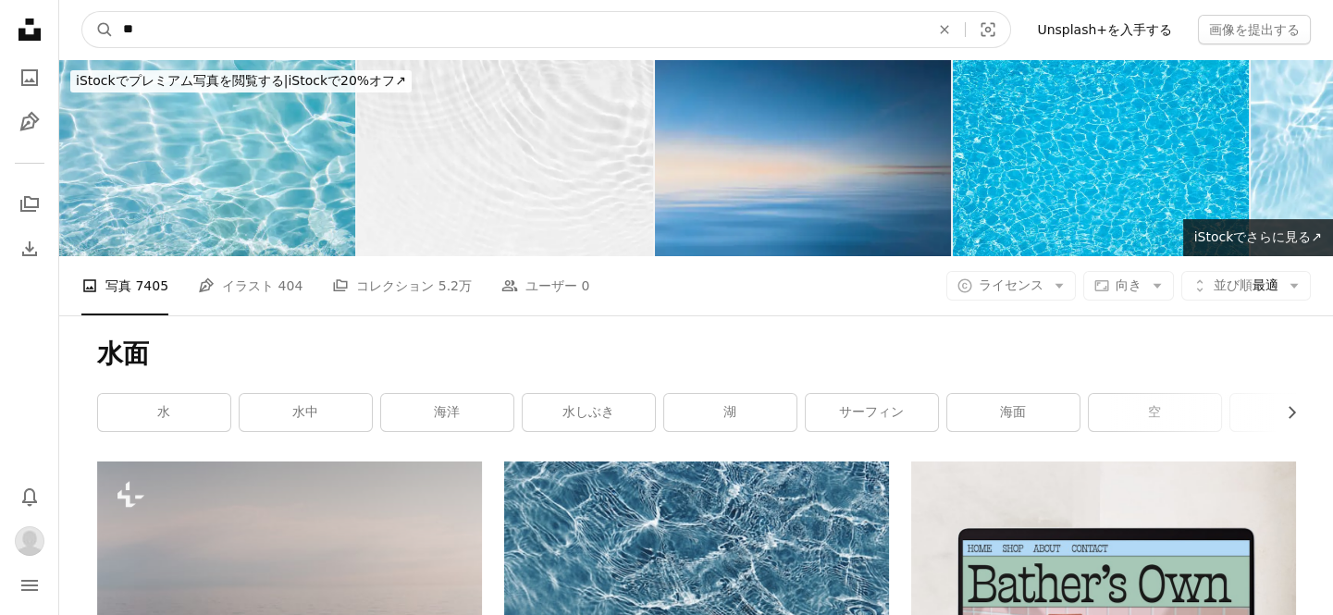
type input "*"
click button "A magnifying glass" at bounding box center [97, 29] width 31 height 35
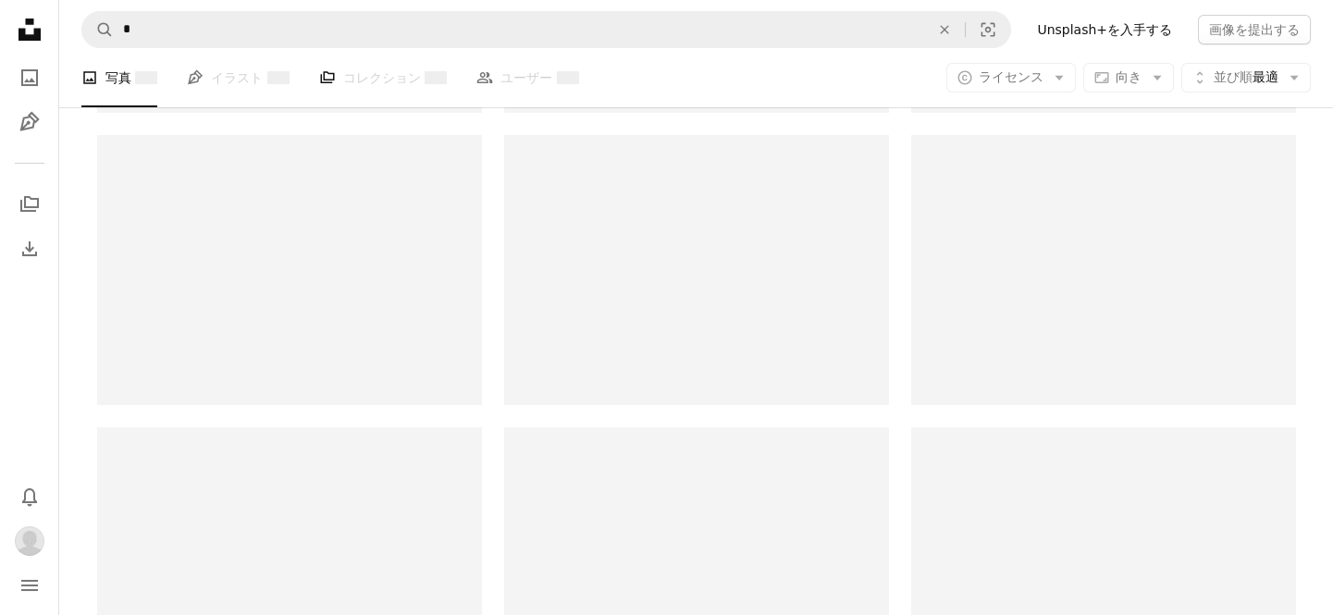
scroll to position [611, 0]
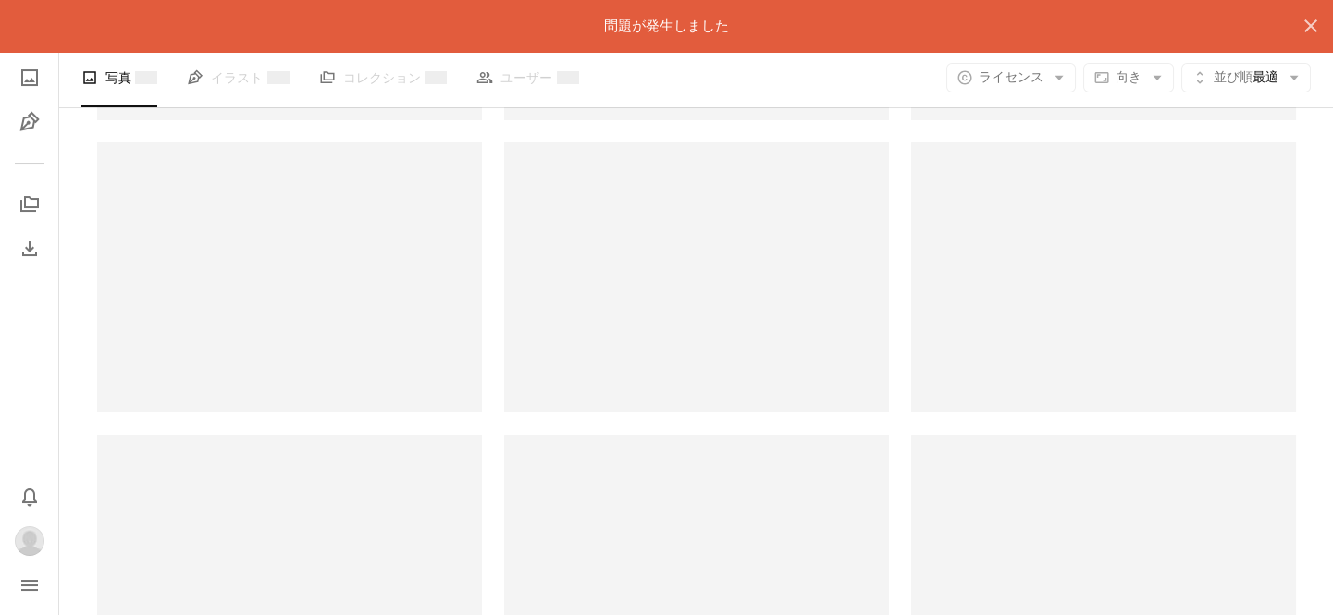
click at [299, 310] on div at bounding box center [289, 276] width 385 height 269
